Goal: Information Seeking & Learning: Learn about a topic

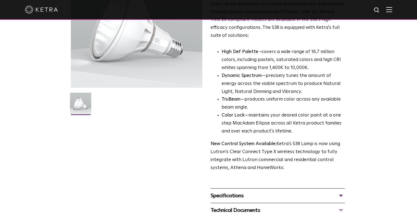
scroll to position [83, 0]
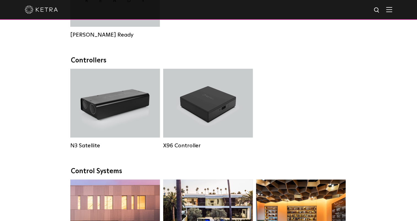
scroll to position [385, 0]
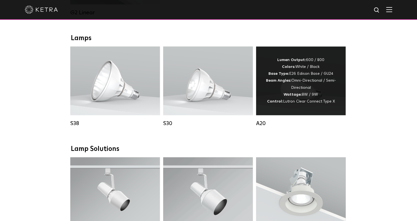
click at [302, 91] on div "Lumen Output: 600 / 800 Colors: White / Black Base Type: E26 Edison Base / GU24…" at bounding box center [300, 81] width 73 height 48
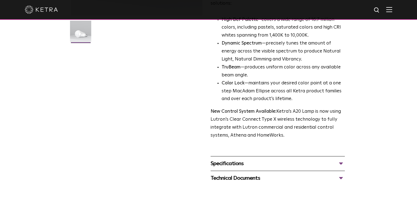
scroll to position [183, 0]
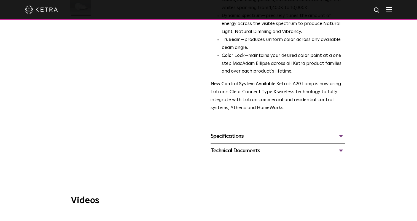
click at [240, 134] on div "Specifications LUMEN OUTPUTS 600, 800 HOUSING COLORS White, Black BASE TYPES E2…" at bounding box center [277, 136] width 134 height 15
click at [242, 146] on div "Technical Documents" at bounding box center [277, 150] width 134 height 9
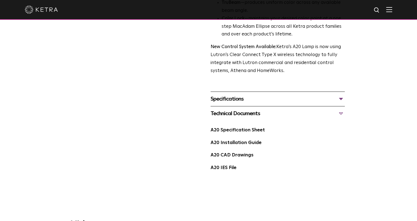
scroll to position [238, 0]
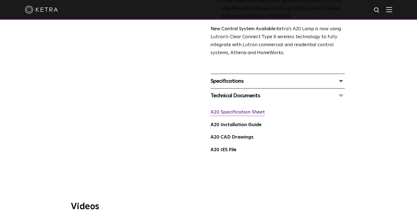
drag, startPoint x: 242, startPoint y: 100, endPoint x: 241, endPoint y: 104, distance: 4.2
click at [242, 108] on div "A20 Specification Sheet" at bounding box center [277, 114] width 134 height 13
click at [241, 110] on link "A20 Specification Sheet" at bounding box center [237, 112] width 54 height 5
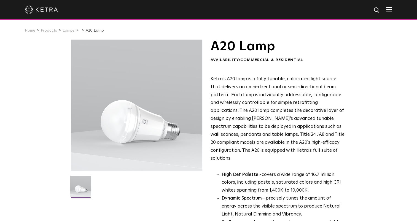
scroll to position [0, 0]
click at [65, 32] on link "Lamps" at bounding box center [69, 31] width 12 height 4
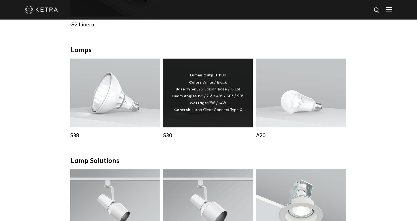
scroll to position [376, 0]
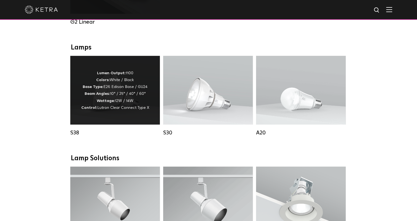
click at [139, 89] on p "Lumen Output: 1100 Colors: White / Black Base Type: E26 Edison Base / GU24 Beam…" at bounding box center [115, 91] width 68 height 42
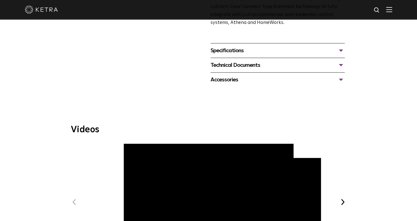
scroll to position [229, 0]
click at [259, 65] on div "Technical Documents" at bounding box center [277, 65] width 134 height 9
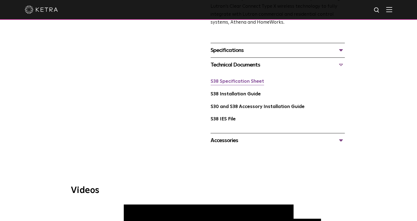
click at [242, 80] on link "S38 Specification Sheet" at bounding box center [236, 81] width 53 height 5
